Goal: Information Seeking & Learning: Learn about a topic

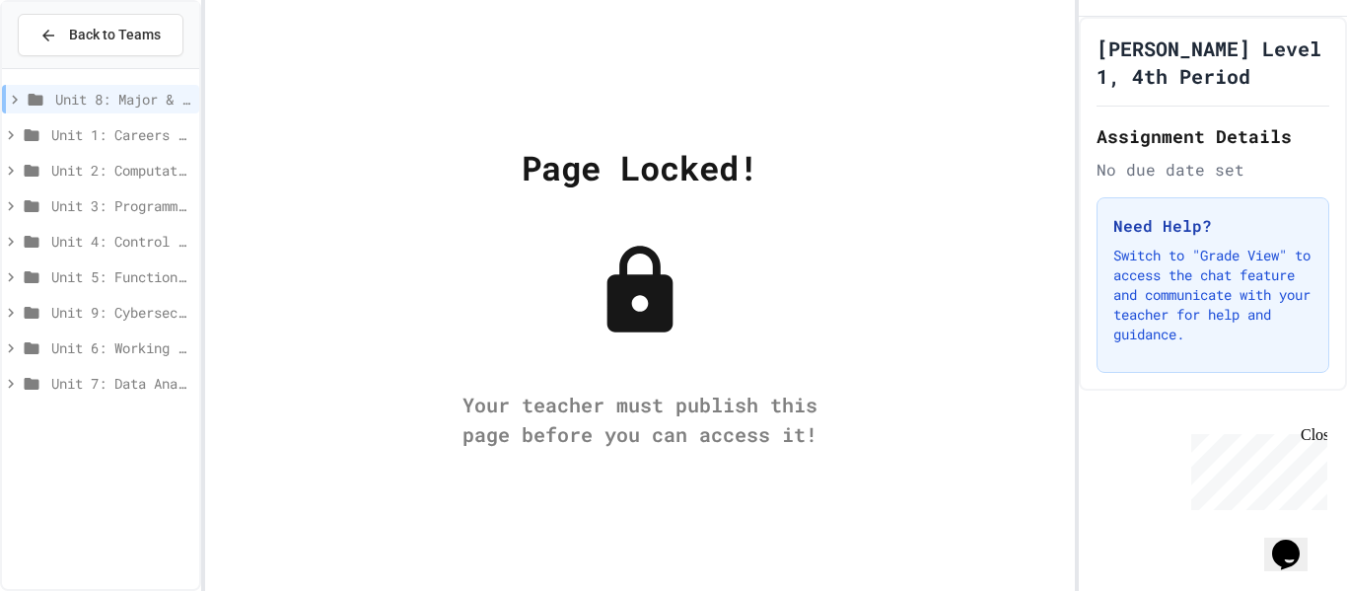
click at [60, 243] on span "Unit 4: Control Structures" at bounding box center [121, 241] width 140 height 21
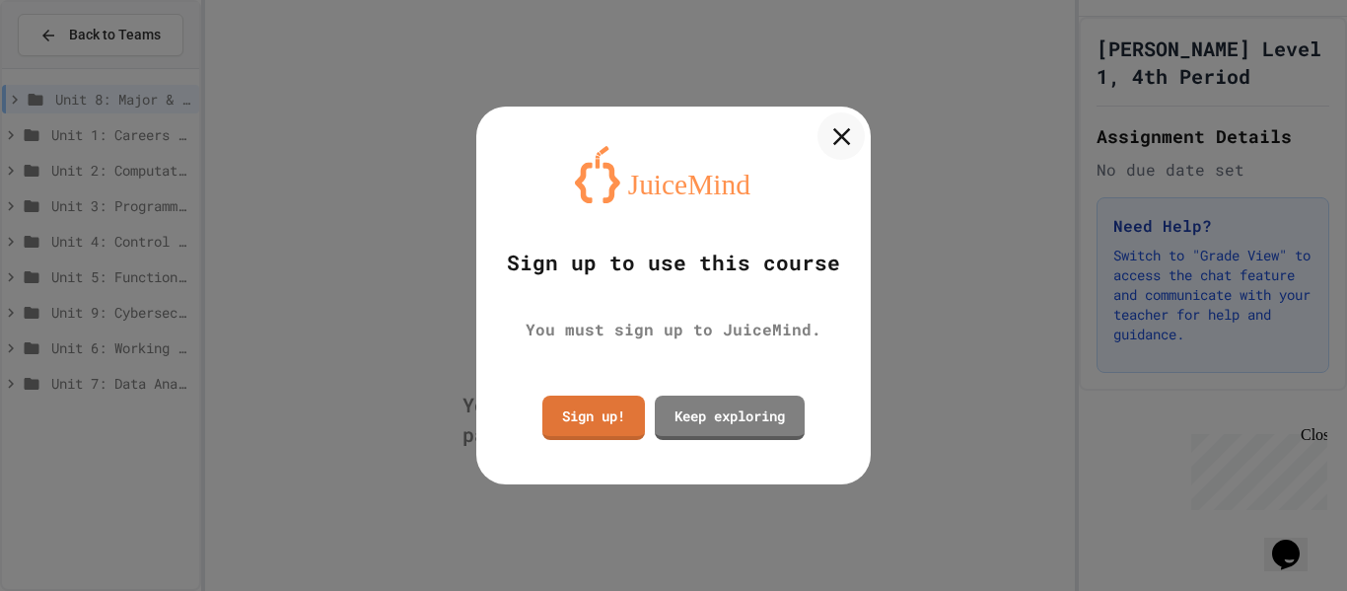
click at [840, 143] on icon at bounding box center [841, 136] width 30 height 30
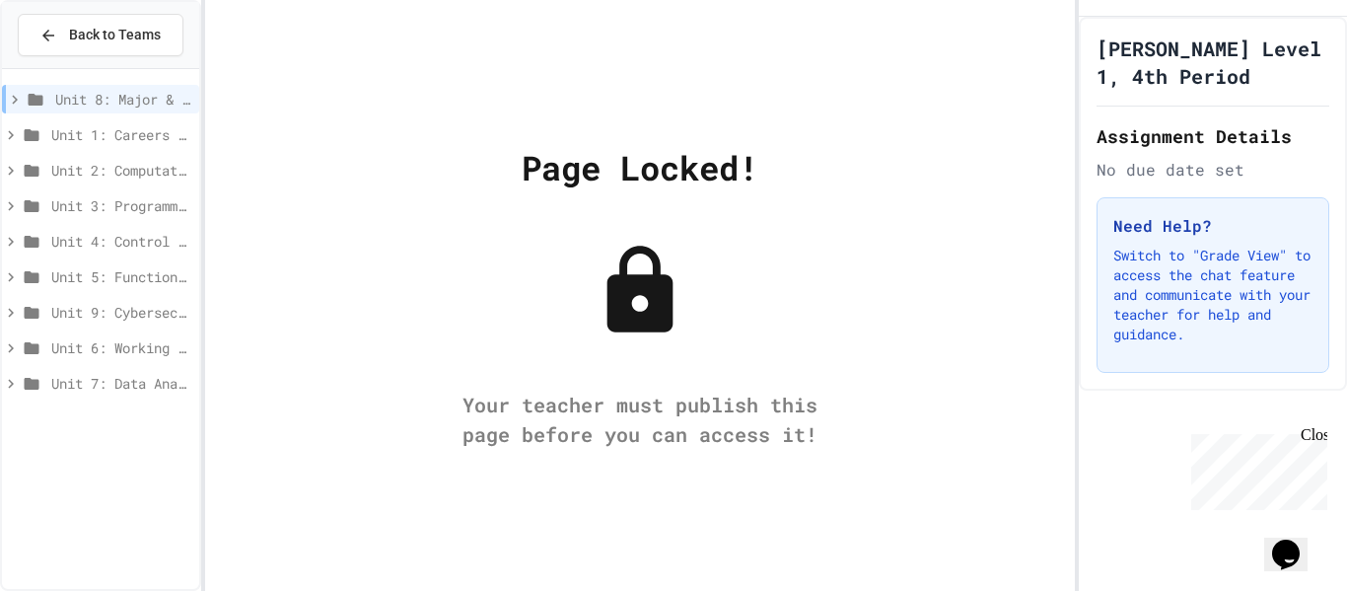
click at [121, 245] on span "Unit 4: Control Structures" at bounding box center [121, 241] width 140 height 21
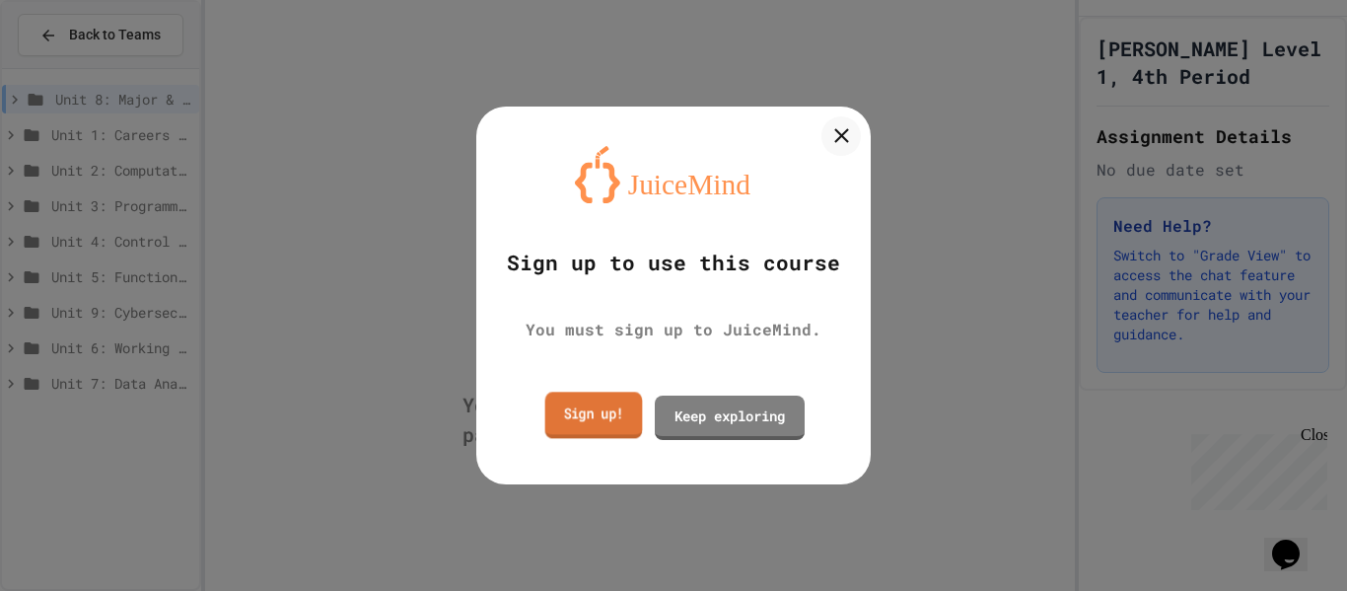
click at [595, 417] on link "Sign up!" at bounding box center [594, 414] width 98 height 46
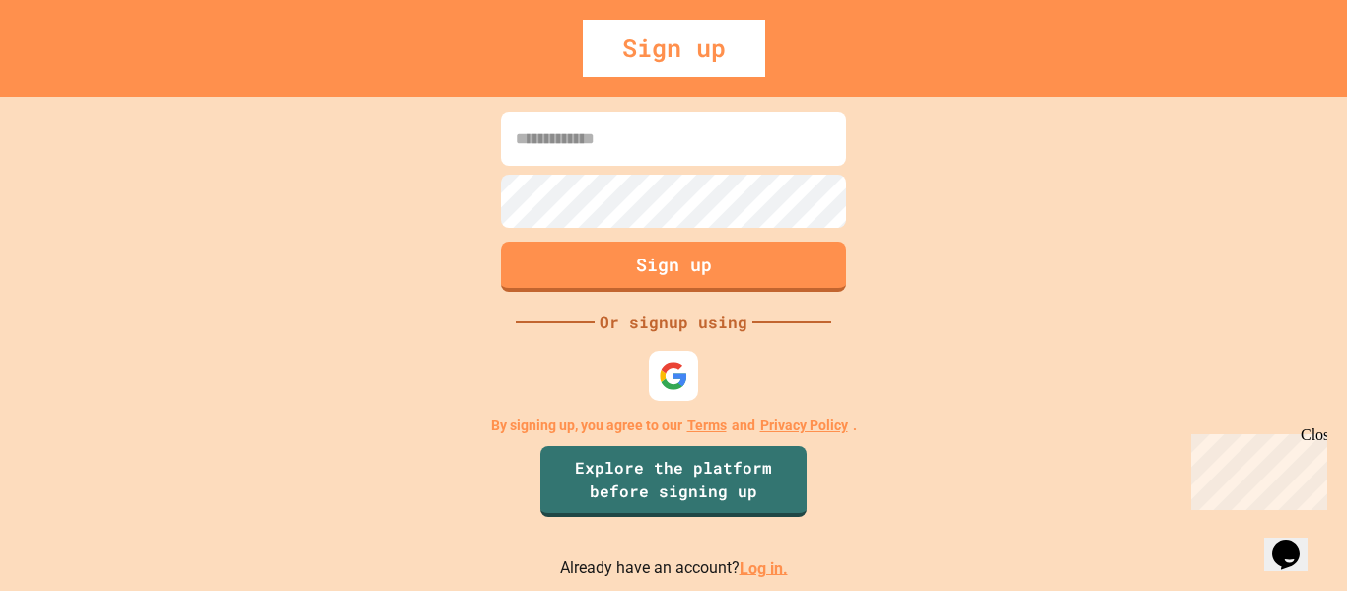
click at [558, 124] on input at bounding box center [673, 138] width 345 height 53
click at [665, 382] on img at bounding box center [674, 375] width 33 height 33
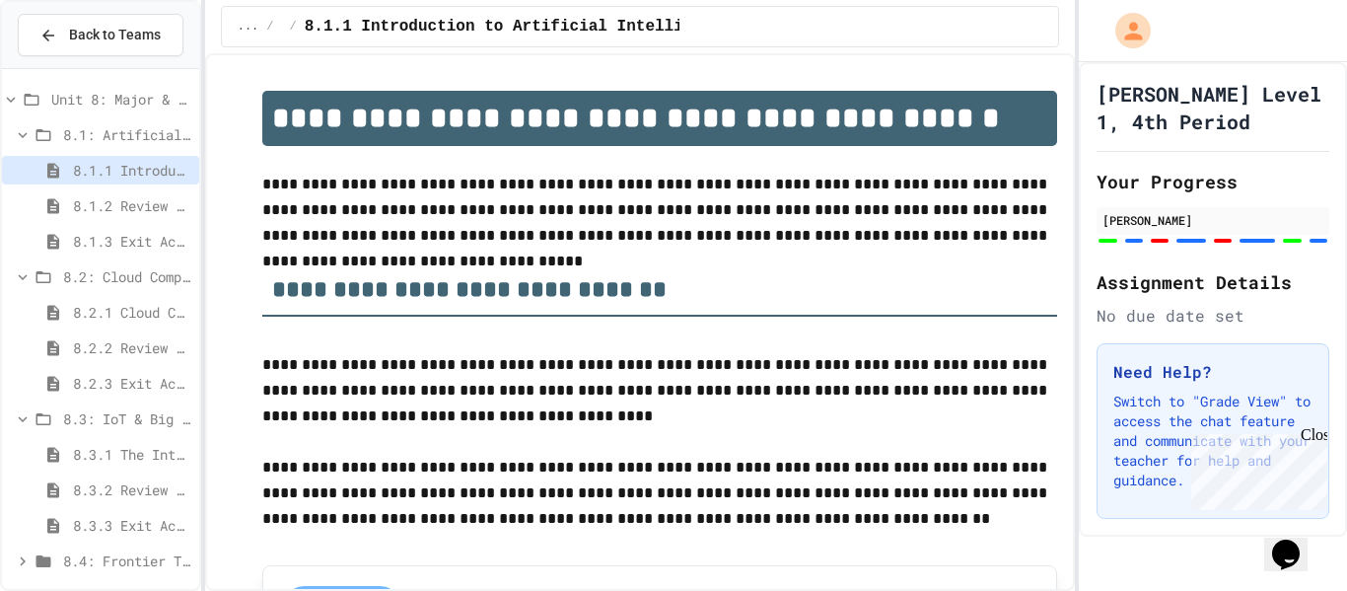
scroll to position [9, 0]
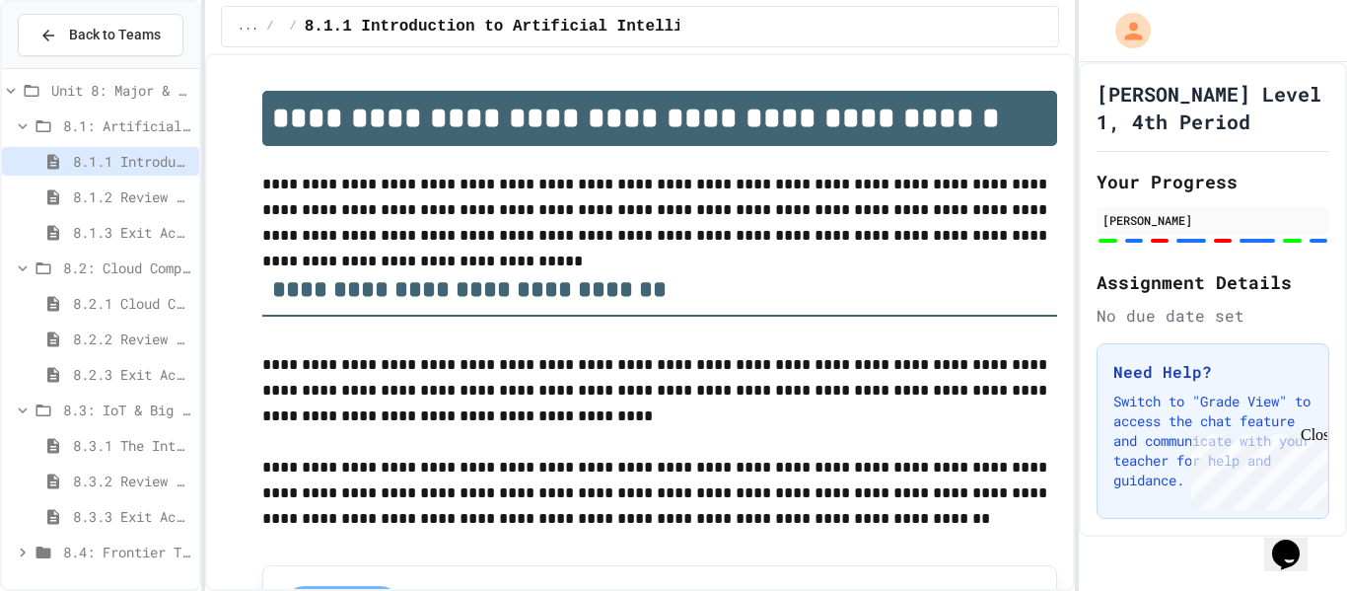
click at [125, 547] on span "8.4: Frontier Tech Spotlight" at bounding box center [127, 551] width 128 height 21
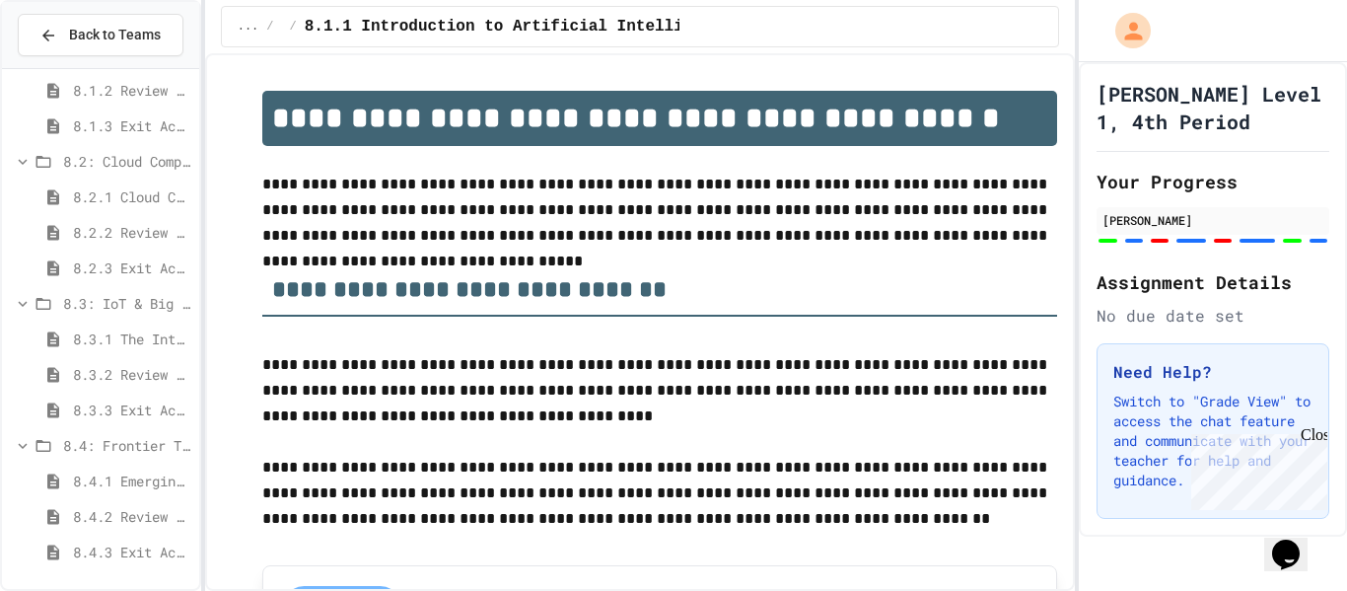
click at [124, 408] on span "8.3.3 Exit Activity - IoT Data Detective Challenge" at bounding box center [132, 409] width 118 height 21
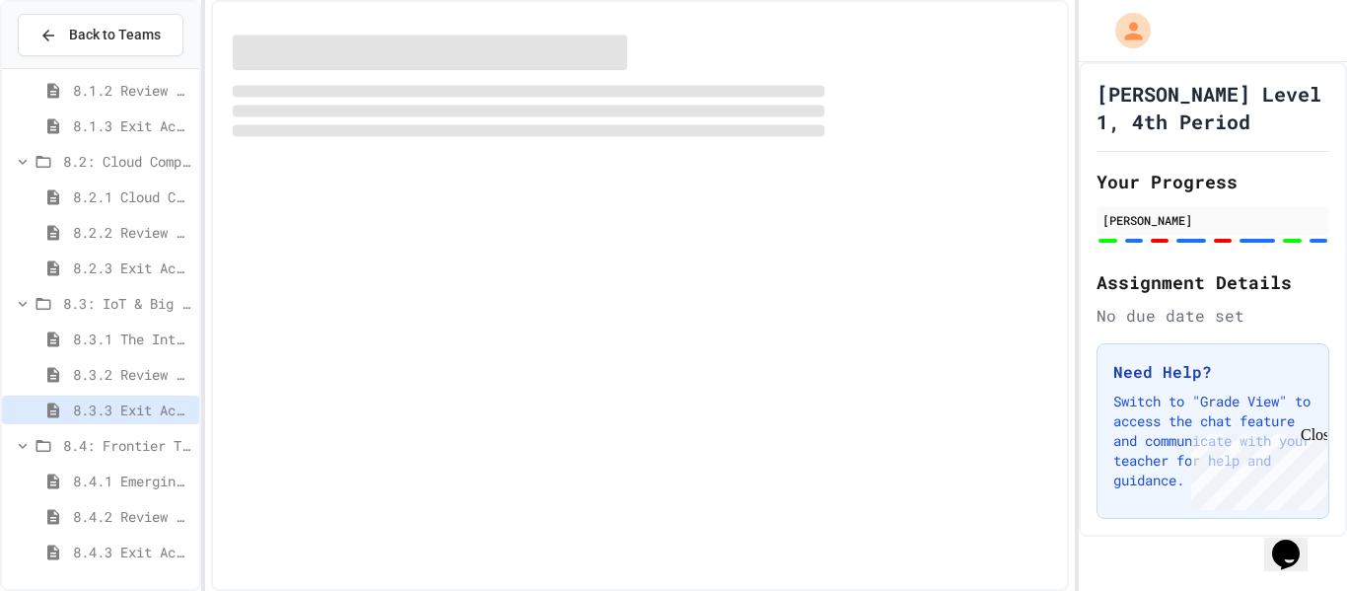
scroll to position [100, 0]
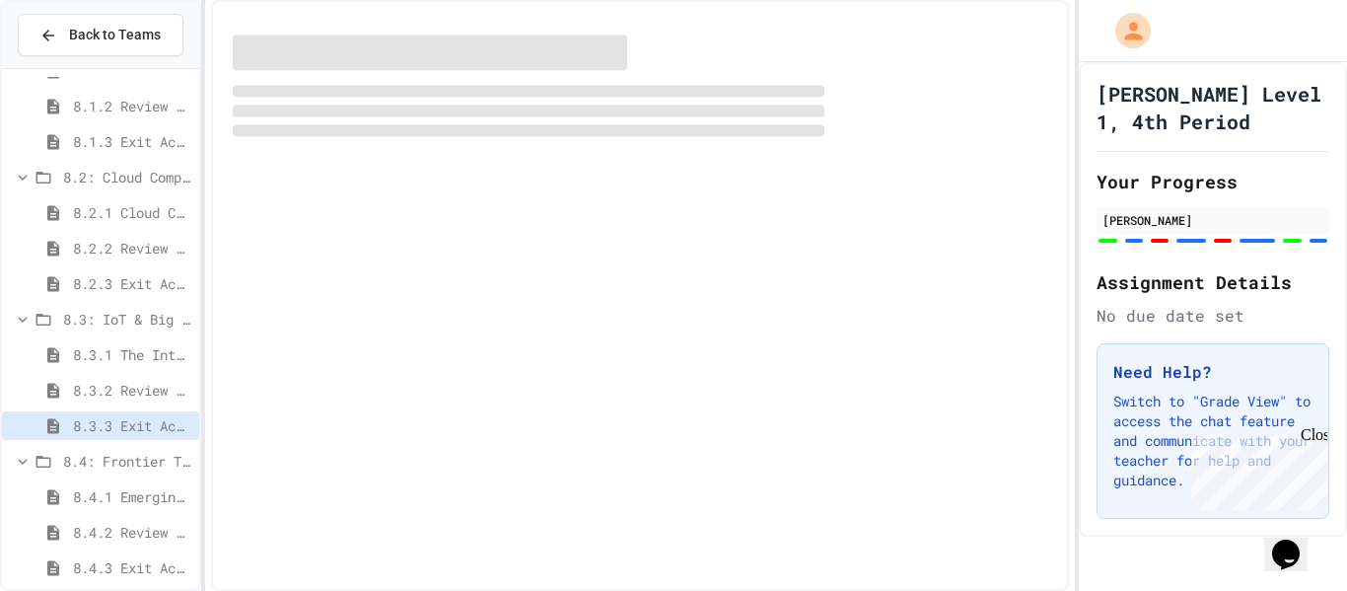
click at [117, 385] on span "8.3.2 Review - The Internet of Things and Big Data" at bounding box center [132, 390] width 118 height 21
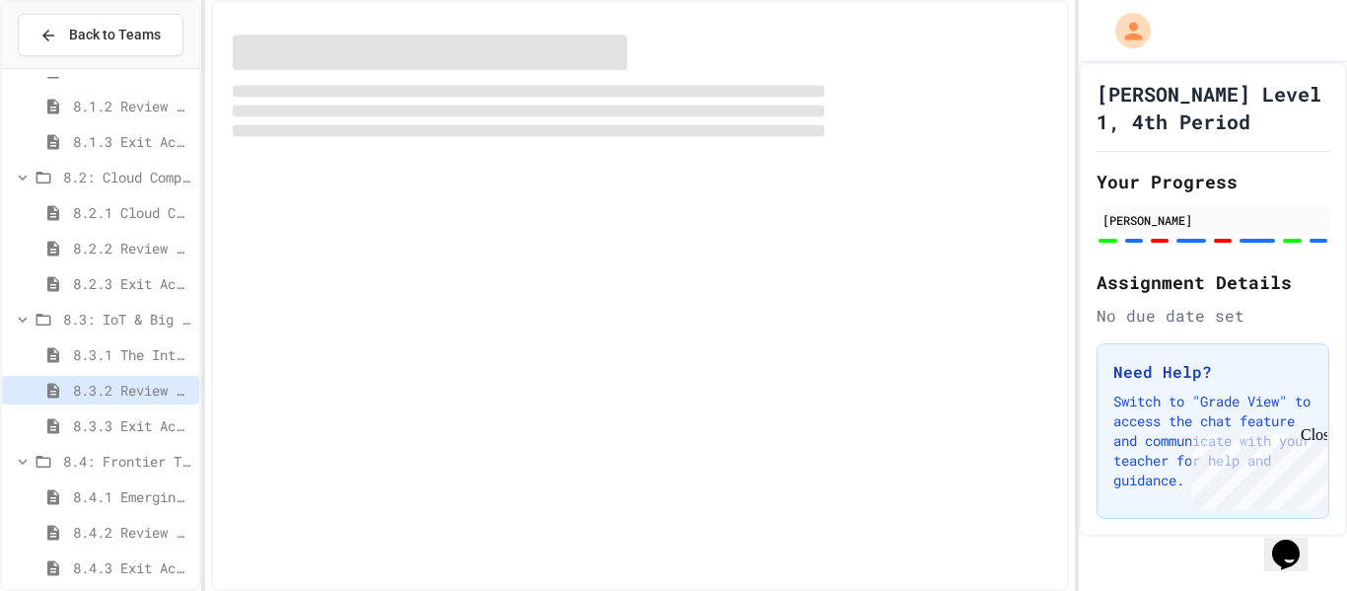
click at [138, 427] on span "8.3.3 Exit Activity - IoT Data Detective Challenge" at bounding box center [132, 425] width 118 height 21
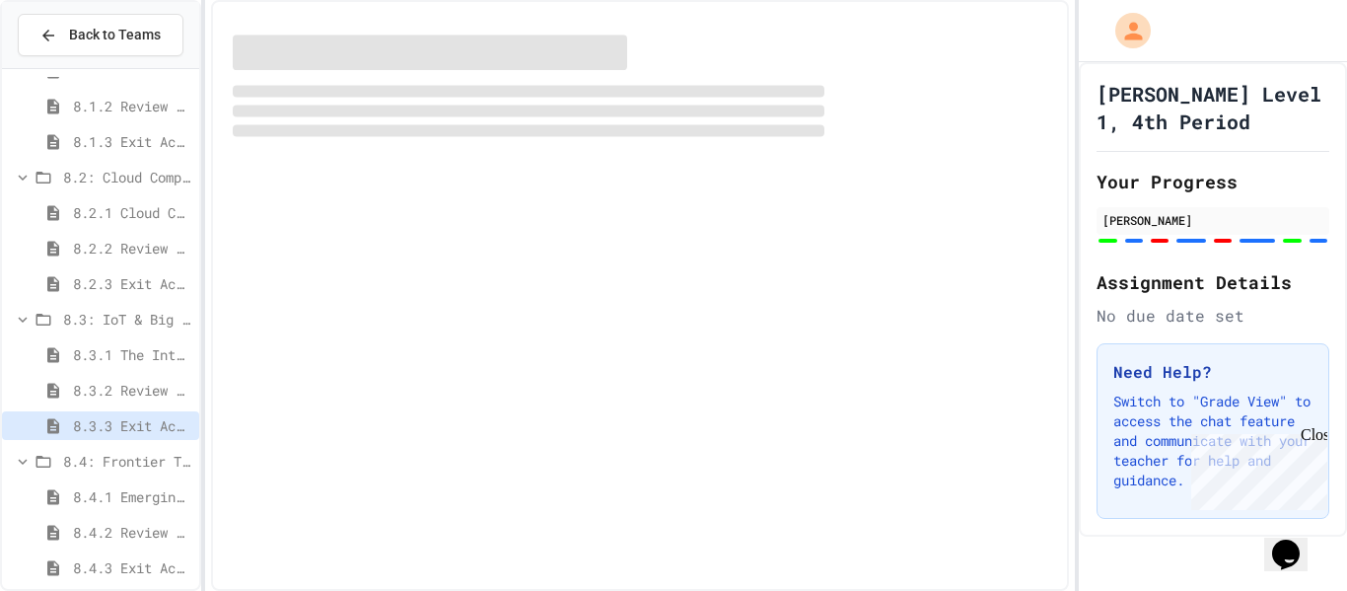
click at [612, 337] on div at bounding box center [640, 295] width 859 height 591
